Goal: Find specific page/section: Find specific page/section

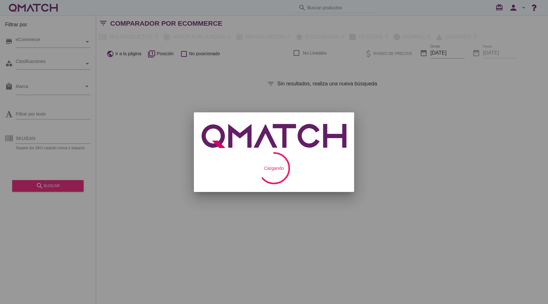
checkbox input "false"
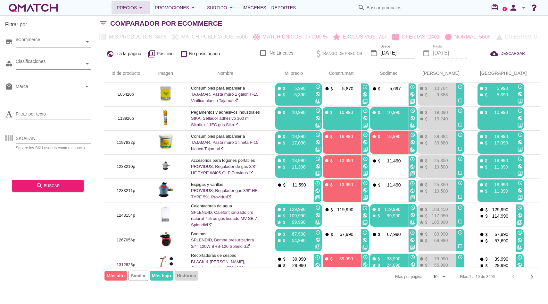
click at [133, 7] on div "Precios arrow_drop_down" at bounding box center [131, 8] width 28 height 8
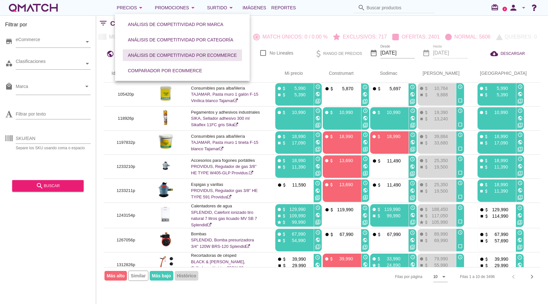
click at [169, 60] on button "Análisis de competitividad por eCommerce" at bounding box center [182, 55] width 119 height 12
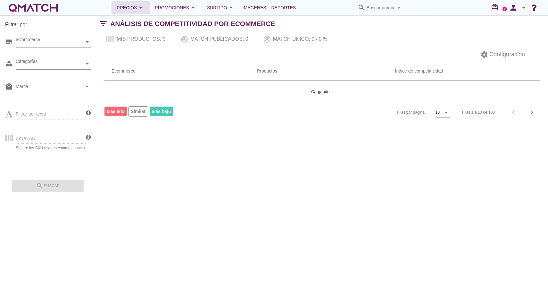
click at [139, 6] on div "Precios arrow_drop_down" at bounding box center [131, 8] width 28 height 8
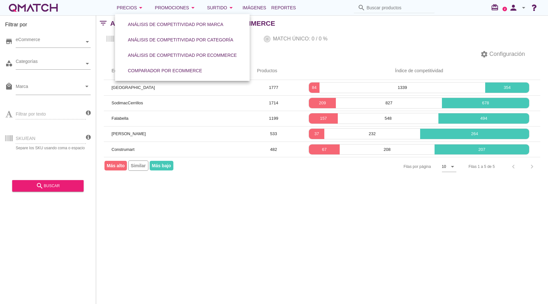
click at [300, 46] on div "Mis productos: 0 Match publicados: 0 Match único: 0 / 0 %" at bounding box center [322, 38] width 452 height 15
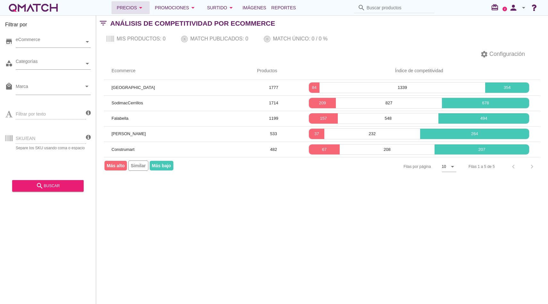
click at [145, 8] on icon "arrow_drop_down" at bounding box center [141, 8] width 8 height 8
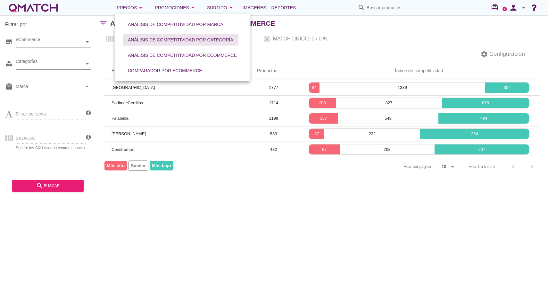
click at [148, 41] on div "Análisis de competitividad por categoría" at bounding box center [181, 40] width 106 height 7
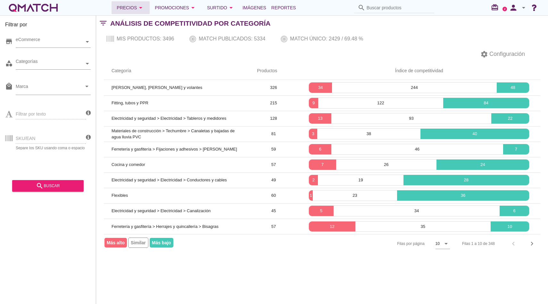
click at [149, 11] on button "Precios arrow_drop_down" at bounding box center [131, 7] width 38 height 13
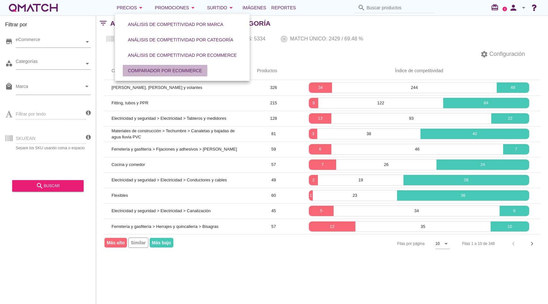
click at [149, 70] on div "Comparador por eCommerce" at bounding box center [165, 70] width 74 height 7
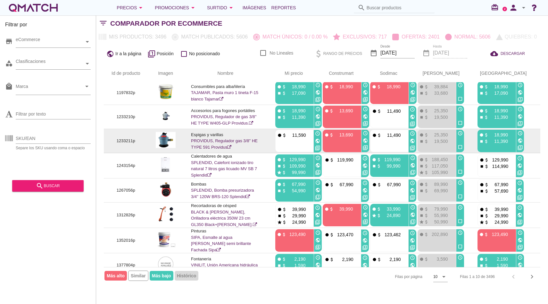
scroll to position [63, 0]
